Goal: Find specific page/section: Find specific page/section

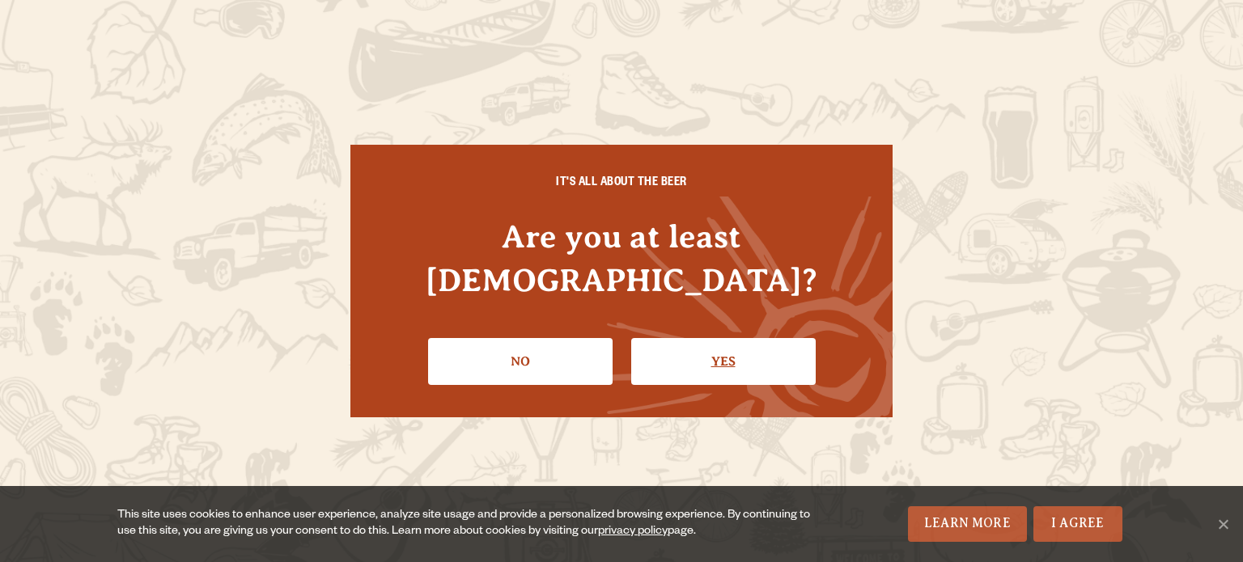
click at [700, 344] on link "Yes" at bounding box center [723, 361] width 185 height 47
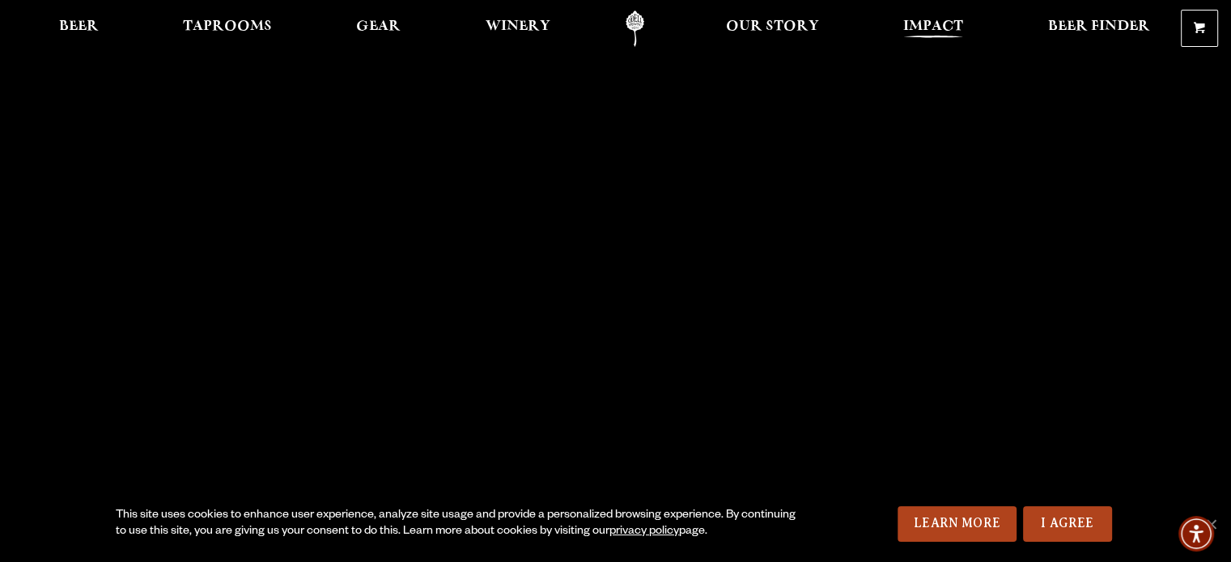
click at [966, 24] on link "Impact" at bounding box center [933, 29] width 81 height 36
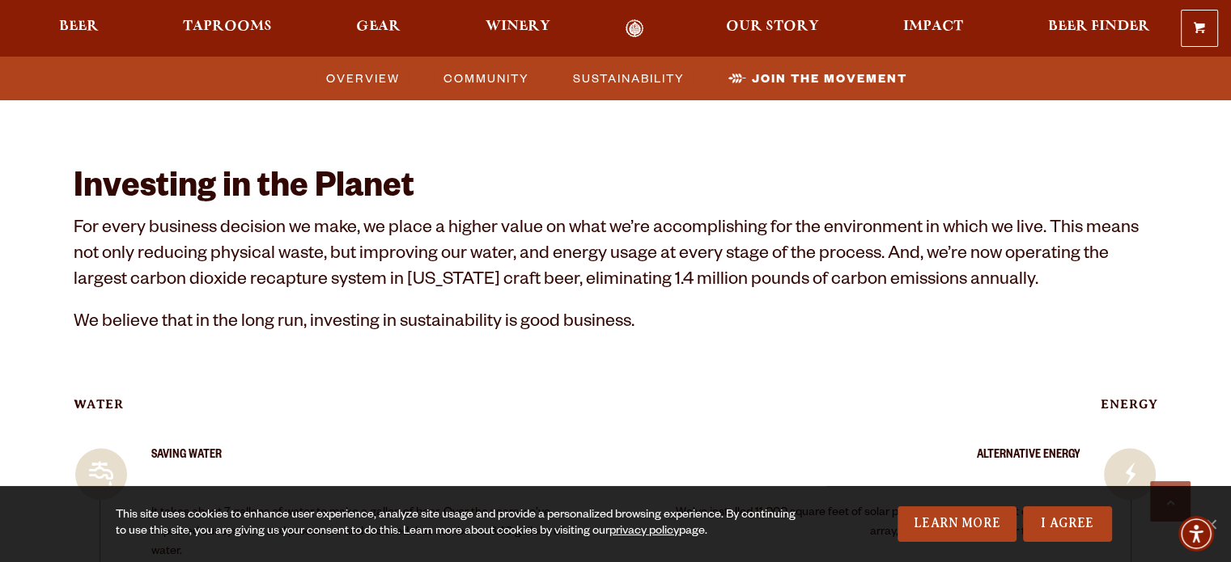
scroll to position [5190, 0]
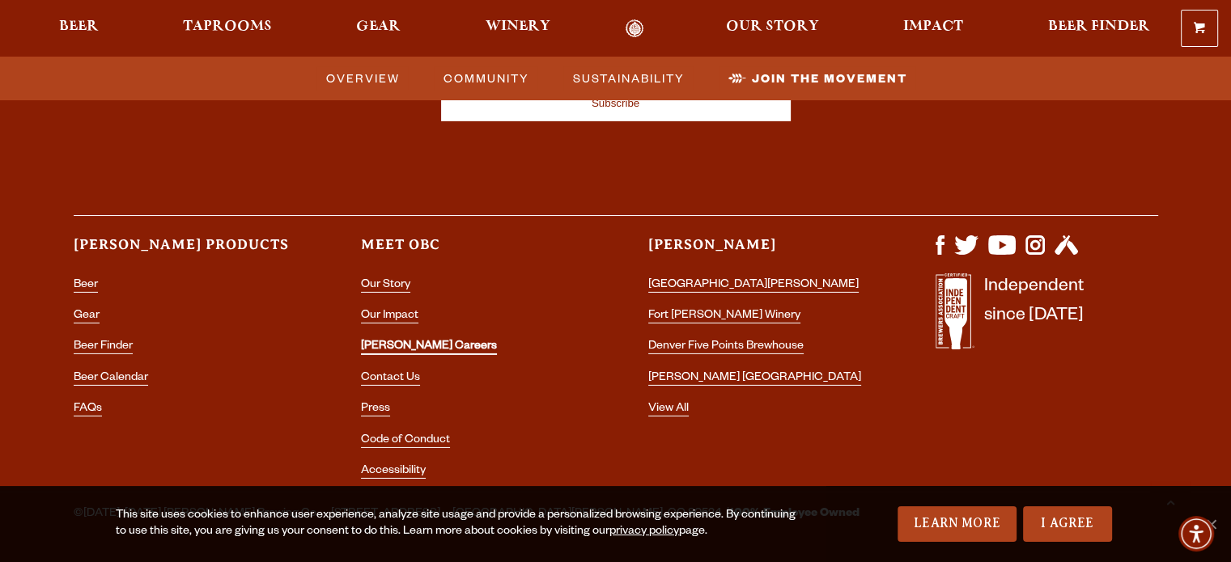
click at [387, 341] on link "[PERSON_NAME] Careers" at bounding box center [429, 348] width 136 height 15
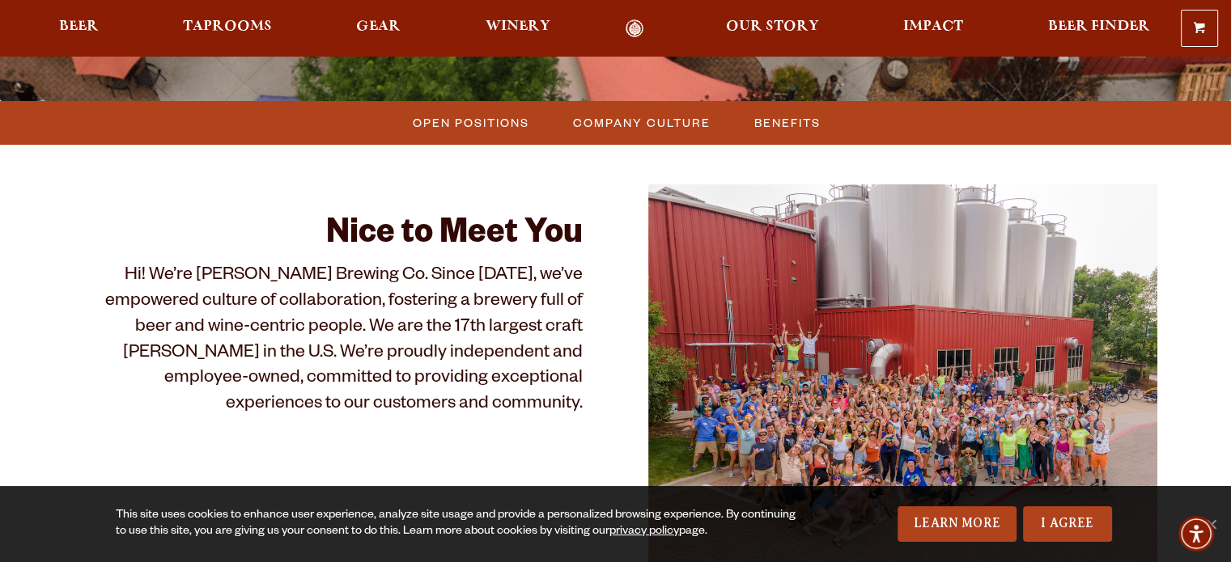
scroll to position [443, 0]
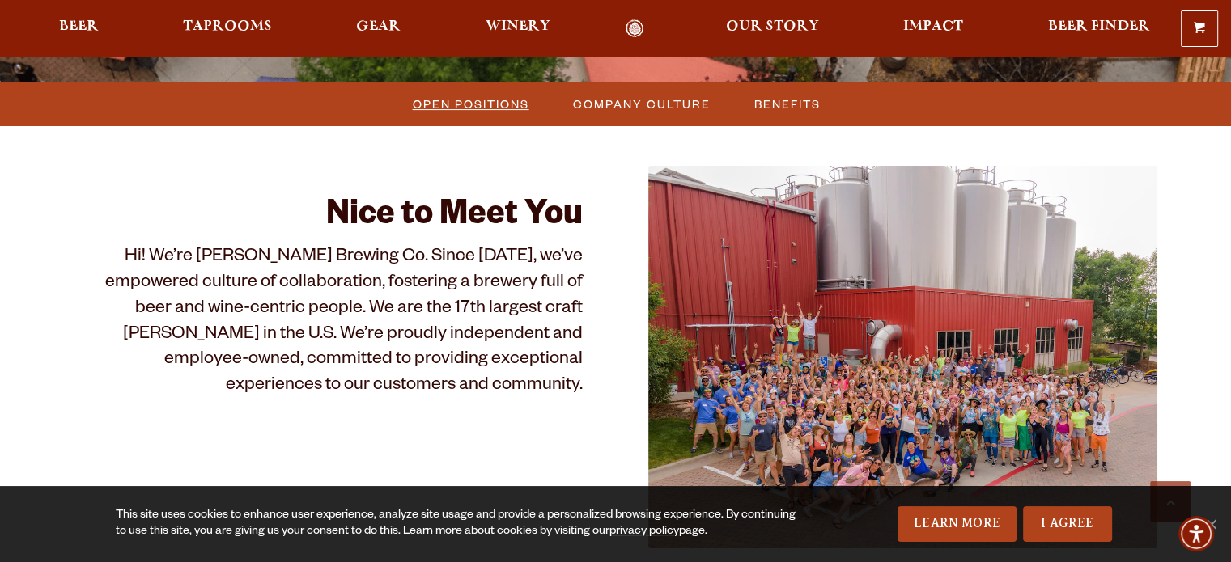
click at [478, 115] on span "Open Positions" at bounding box center [471, 103] width 117 height 23
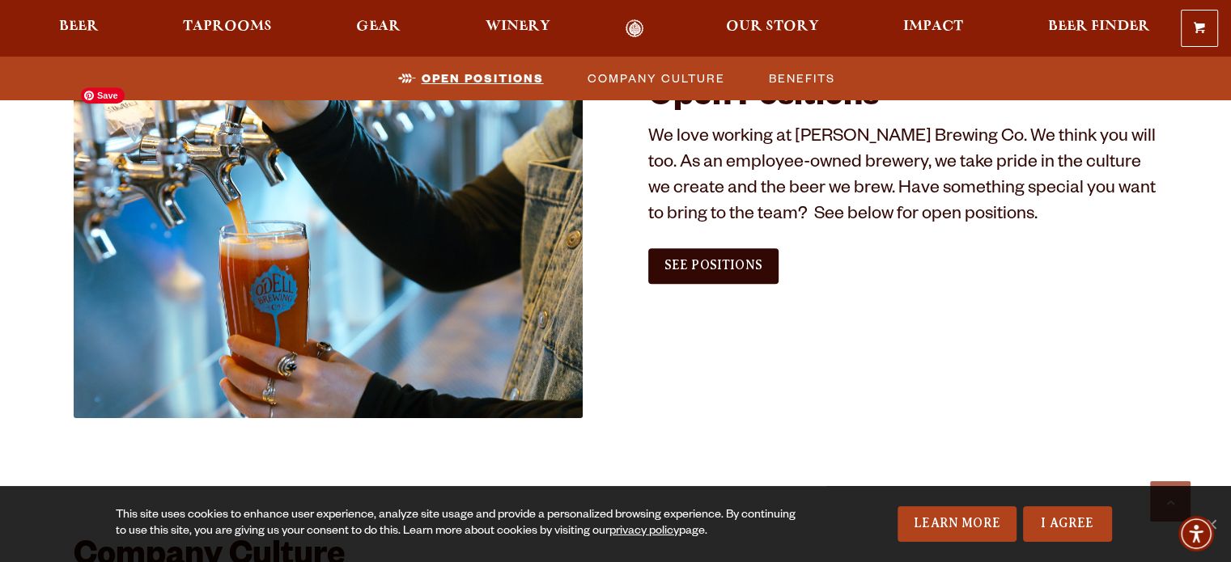
scroll to position [984, 0]
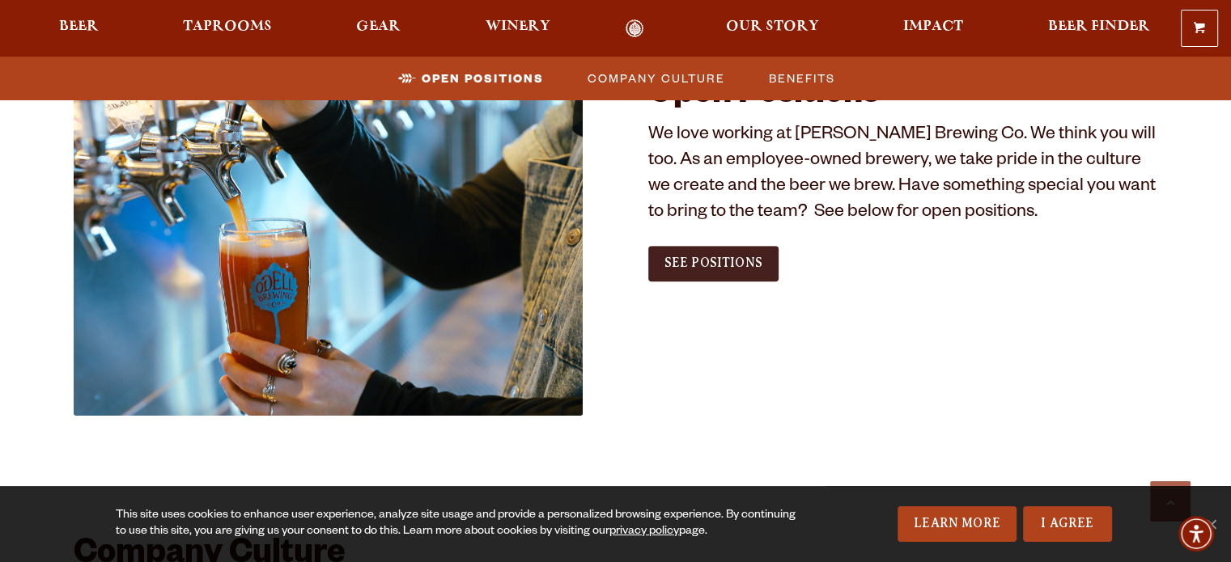
click at [732, 255] on link "See Positions" at bounding box center [713, 264] width 130 height 36
